Goal: Navigation & Orientation: Go to known website

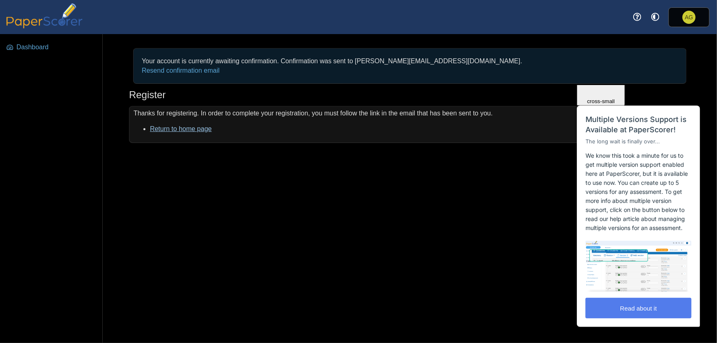
click at [164, 129] on link "Return to home page" at bounding box center [181, 128] width 62 height 7
